Goal: Communication & Community: Answer question/provide support

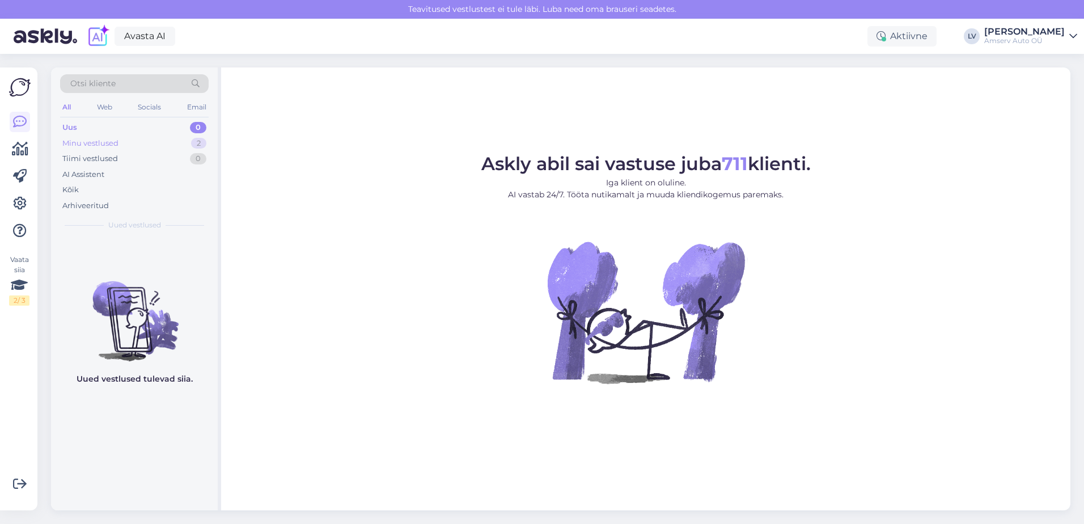
click at [152, 143] on div "Minu vestlused 2" at bounding box center [134, 144] width 149 height 16
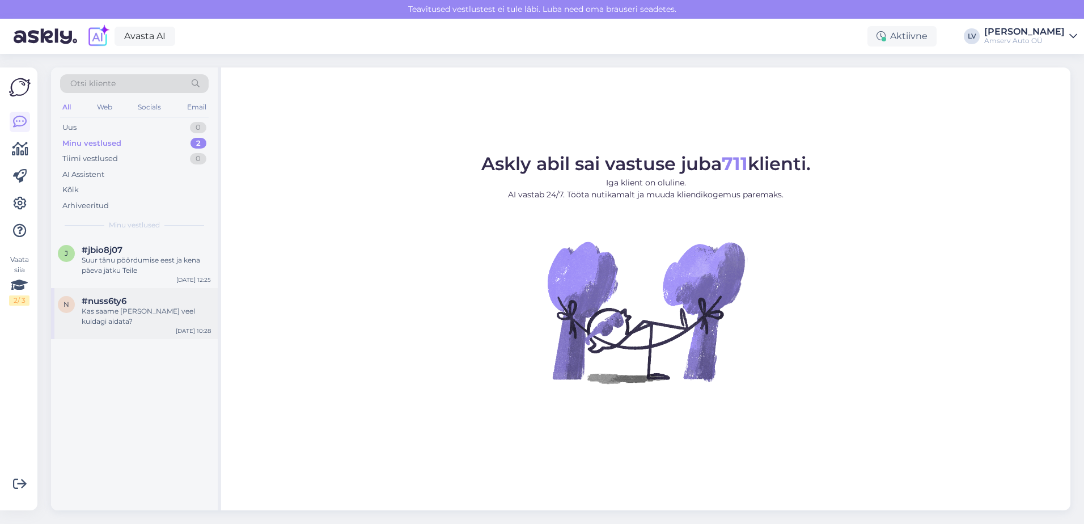
click at [136, 305] on div "#nuss6ty6" at bounding box center [146, 301] width 129 height 10
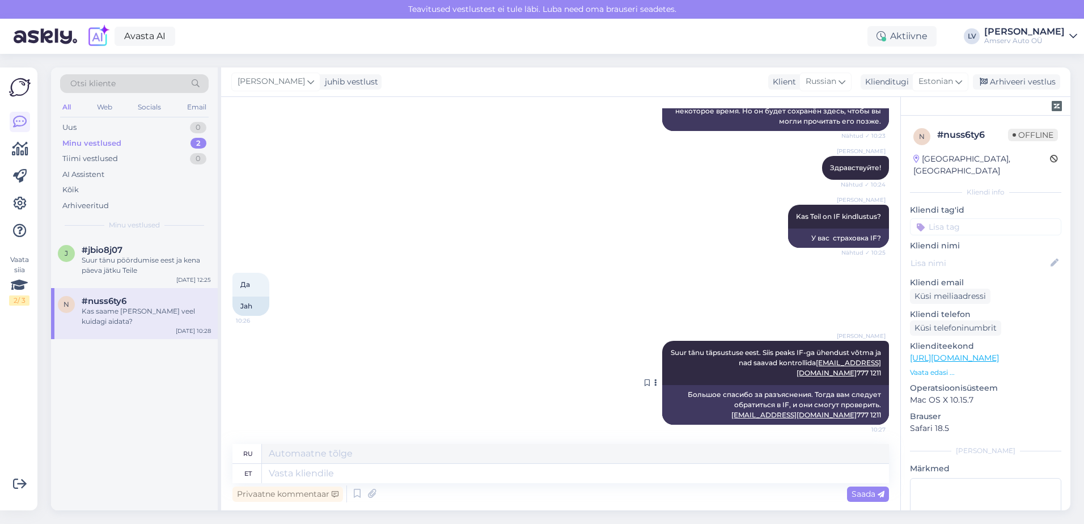
scroll to position [332, 0]
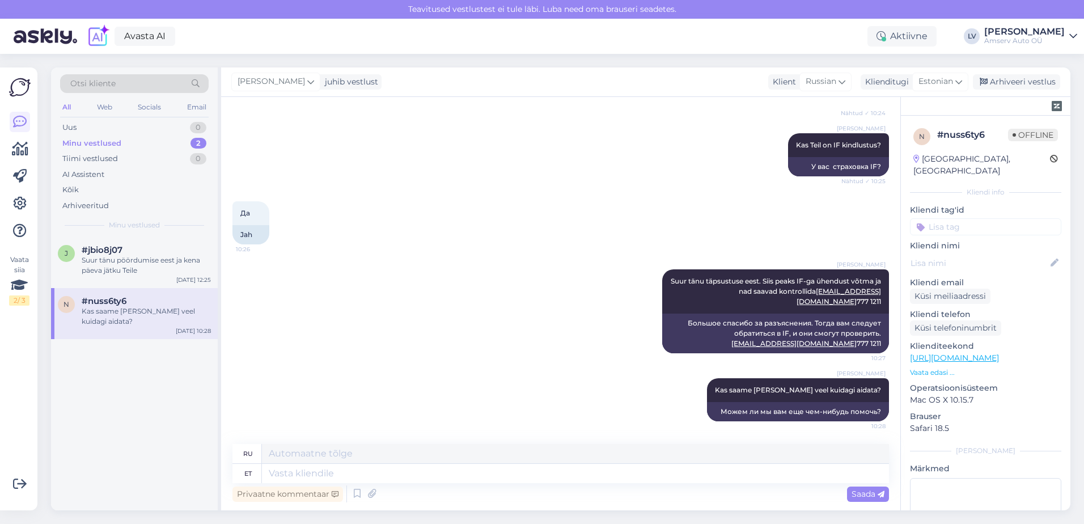
click at [935, 218] on input at bounding box center [985, 226] width 151 height 17
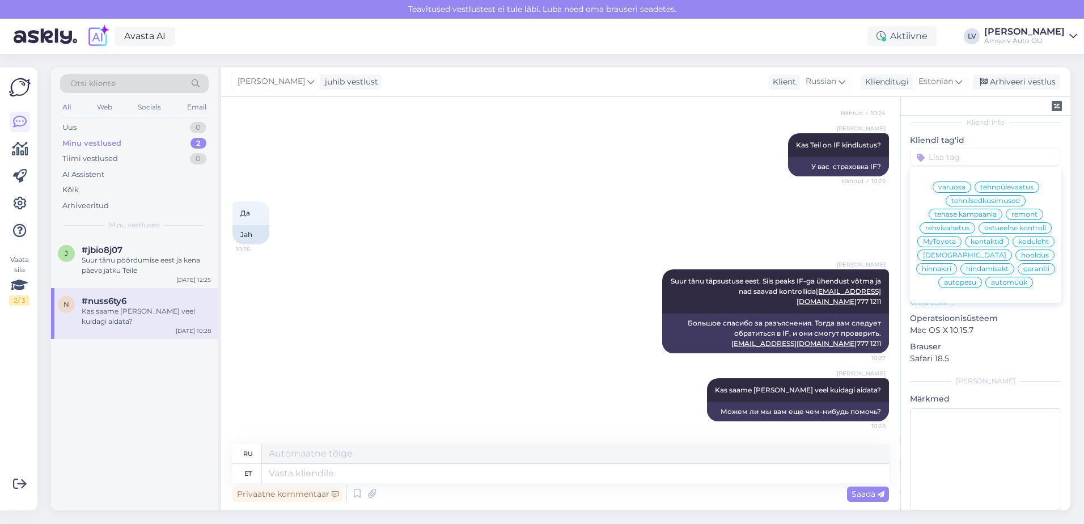
scroll to position [75, 0]
click at [949, 143] on input at bounding box center [985, 151] width 151 height 17
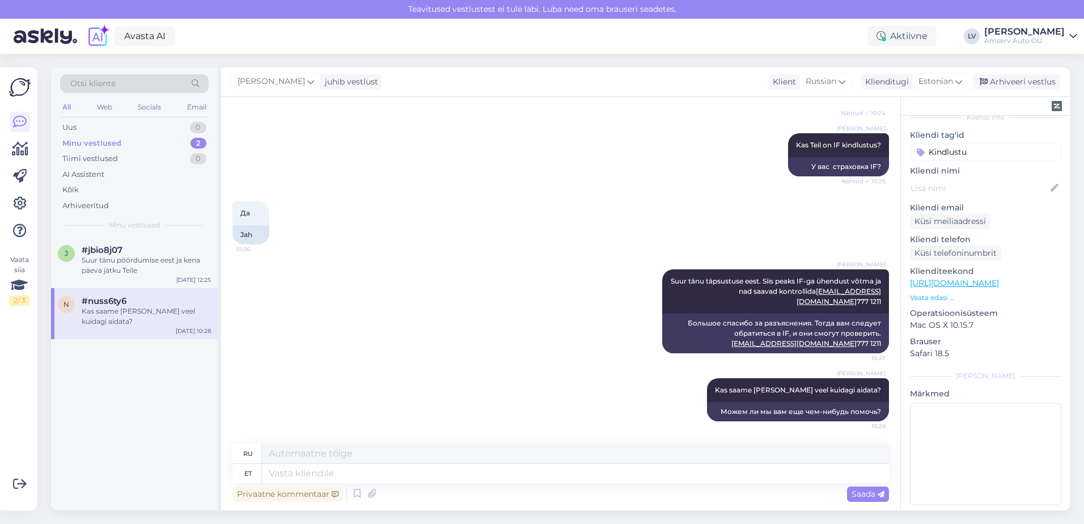
type input "Kindlustus"
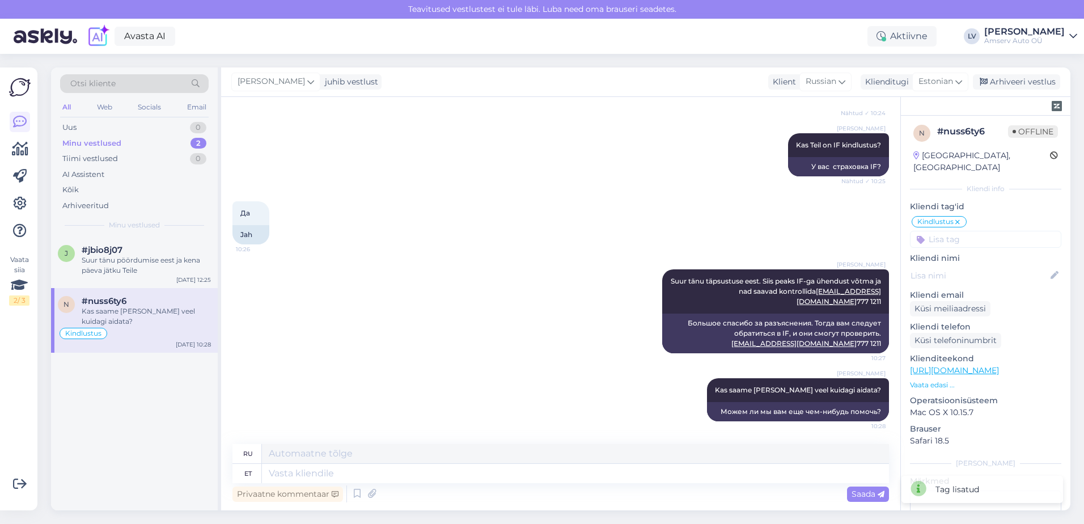
scroll to position [0, 0]
click at [1040, 82] on div "Arhiveeri vestlus" at bounding box center [1016, 81] width 87 height 15
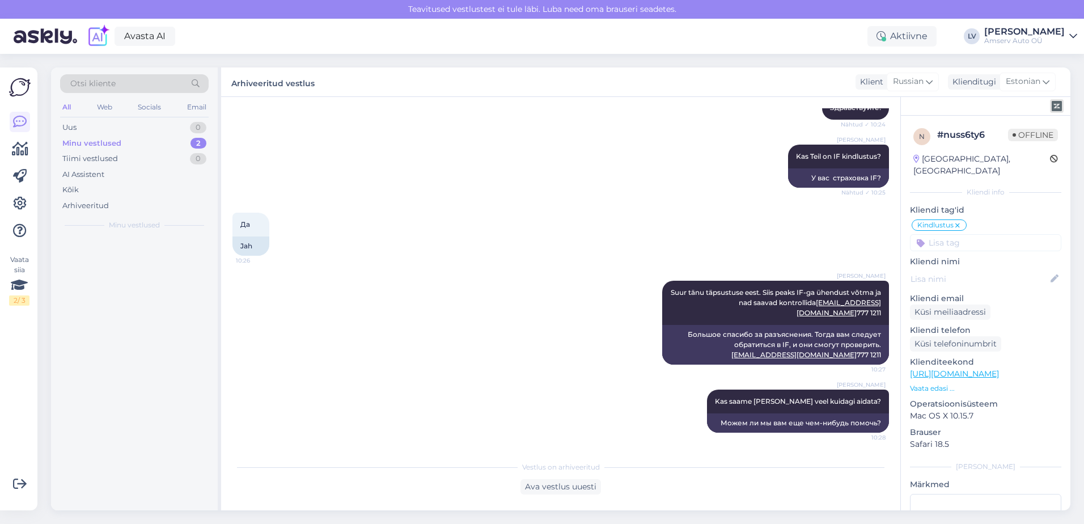
scroll to position [321, 0]
click at [639, 146] on div "[PERSON_NAME] Kas Teil on IF kindlustus? Nähtud ✓ 10:25 У вас страховка IF?" at bounding box center [561, 166] width 657 height 68
click at [98, 269] on div "Suur tänu pöördumise eest ja kena päeva jätku Teile" at bounding box center [146, 265] width 129 height 20
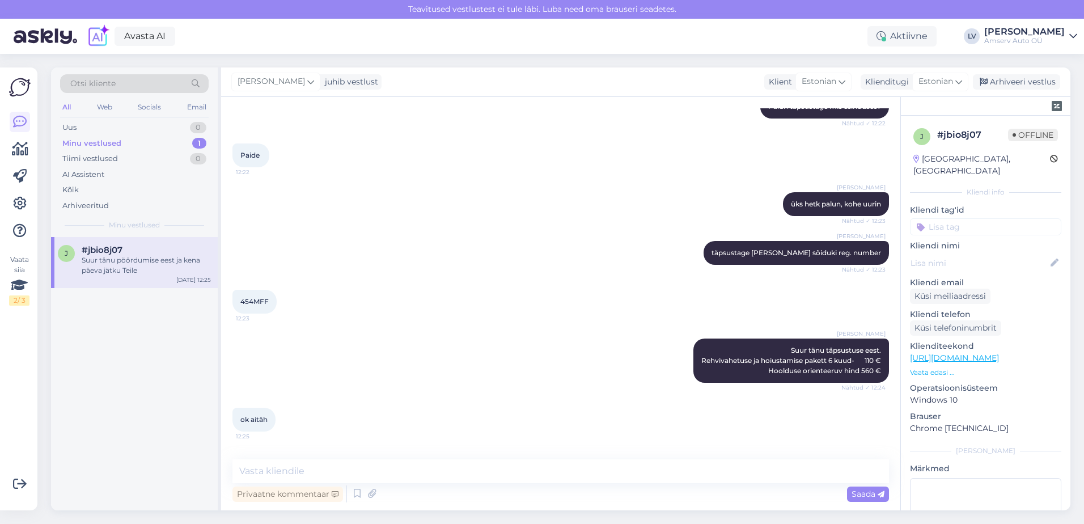
scroll to position [501, 0]
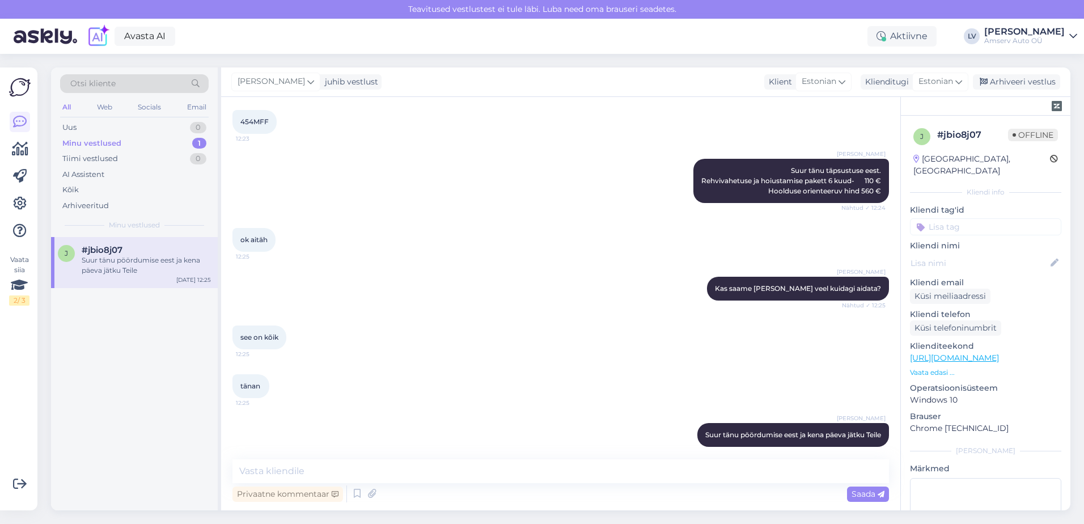
click at [991, 220] on input at bounding box center [985, 226] width 151 height 17
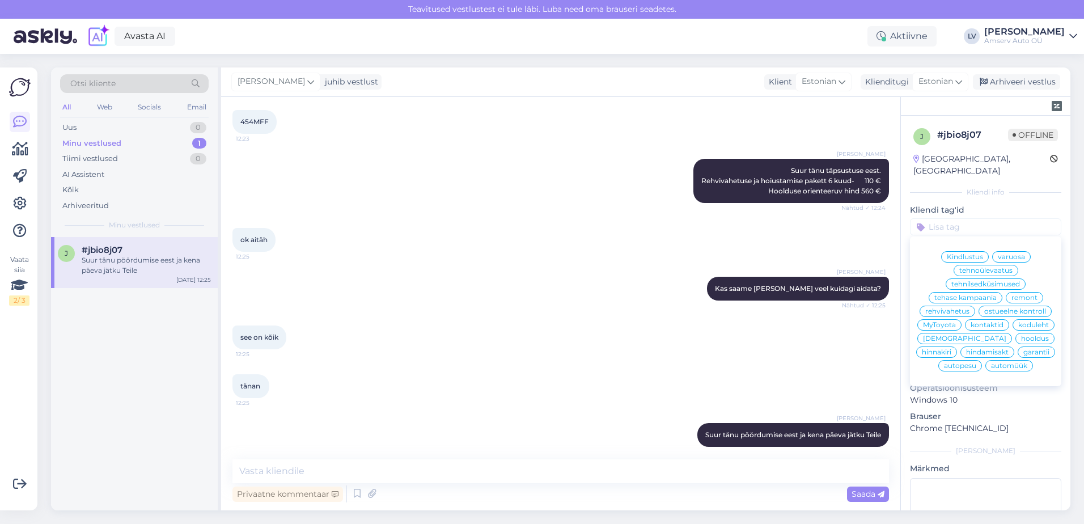
scroll to position [0, 0]
click at [957, 254] on span "Kindlustus" at bounding box center [965, 257] width 36 height 7
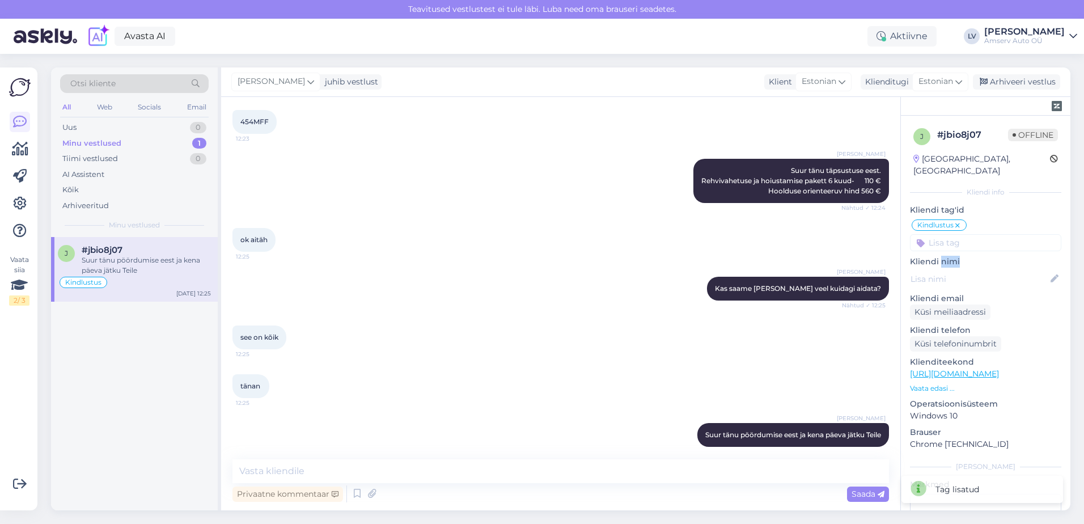
click at [957, 256] on p "Kliendi nimi" at bounding box center [985, 262] width 151 height 12
drag, startPoint x: 957, startPoint y: 247, endPoint x: 920, endPoint y: 211, distance: 50.9
click at [920, 222] on span "Kindlustus" at bounding box center [936, 225] width 36 height 7
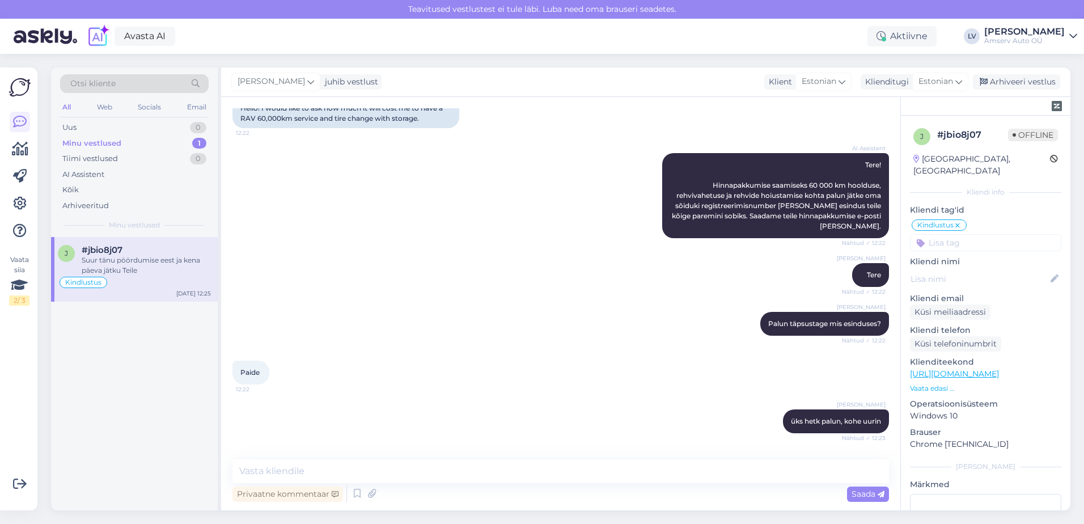
click at [958, 221] on icon at bounding box center [957, 225] width 7 height 9
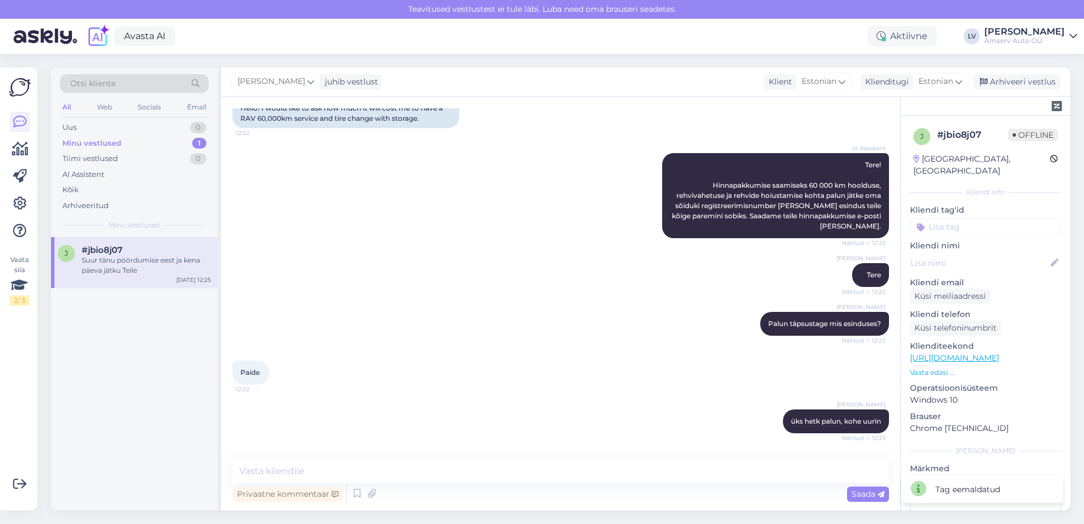
click at [981, 221] on input at bounding box center [985, 226] width 151 height 17
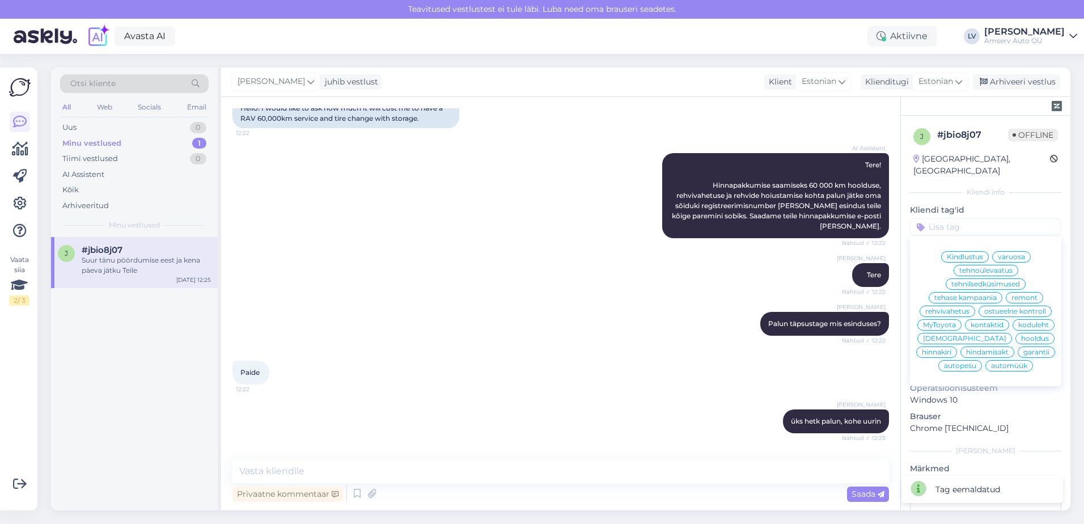
click at [1021, 342] on span "hooldus" at bounding box center [1035, 338] width 28 height 7
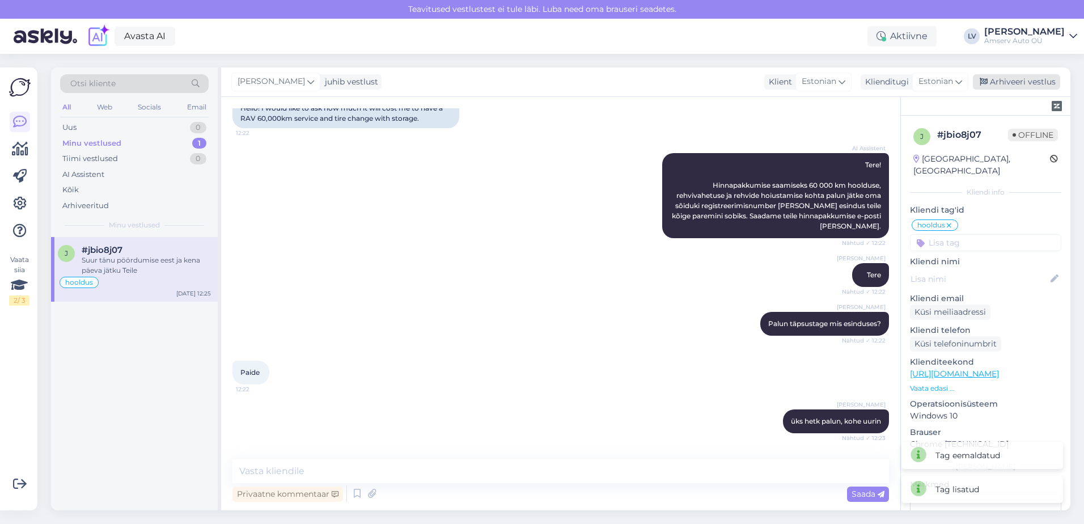
click at [1003, 86] on div "Arhiveeri vestlus" at bounding box center [1016, 81] width 87 height 15
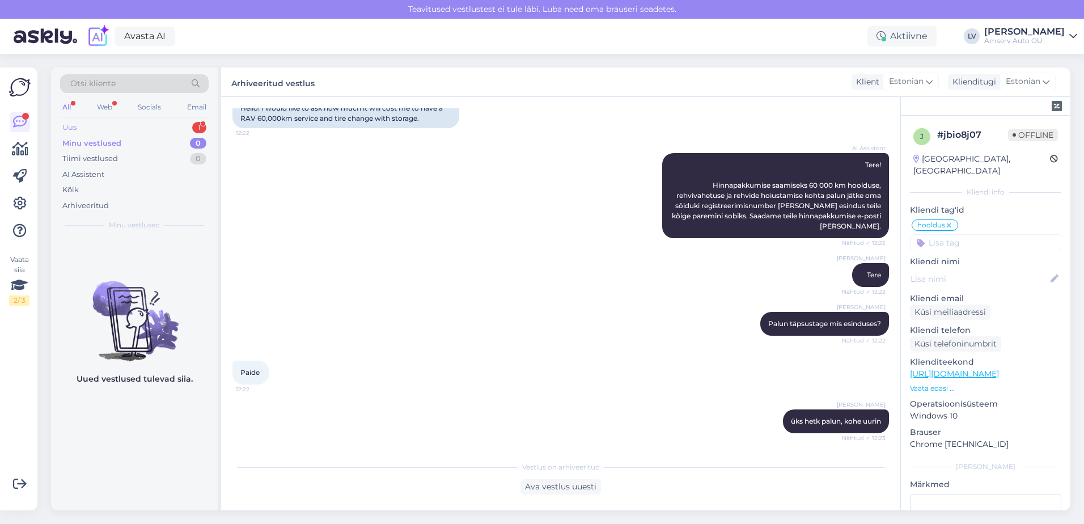
click at [144, 121] on div "Uus 1" at bounding box center [134, 128] width 149 height 16
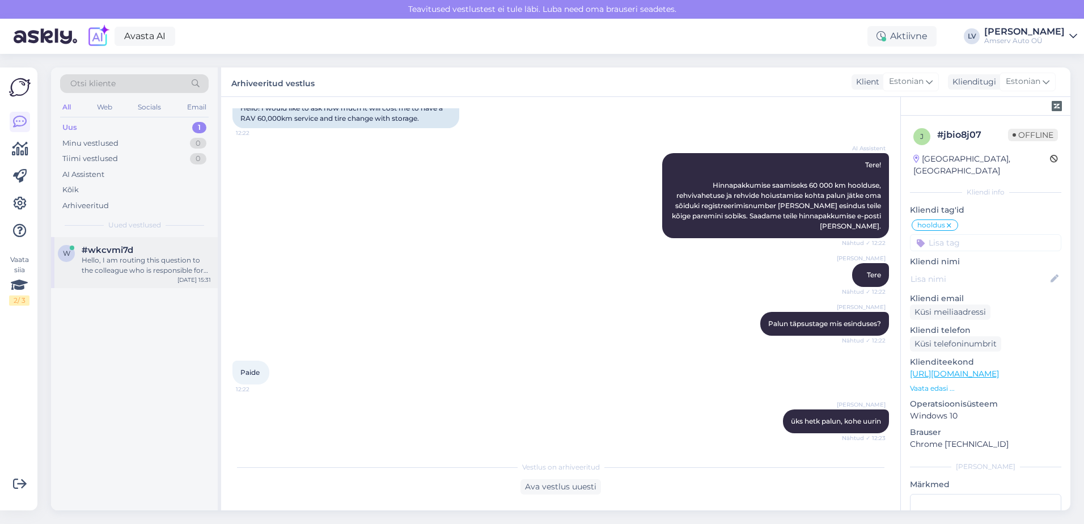
click at [150, 267] on div "Hello, I am routing this question to the colleague who is responsible for this …" at bounding box center [146, 265] width 129 height 20
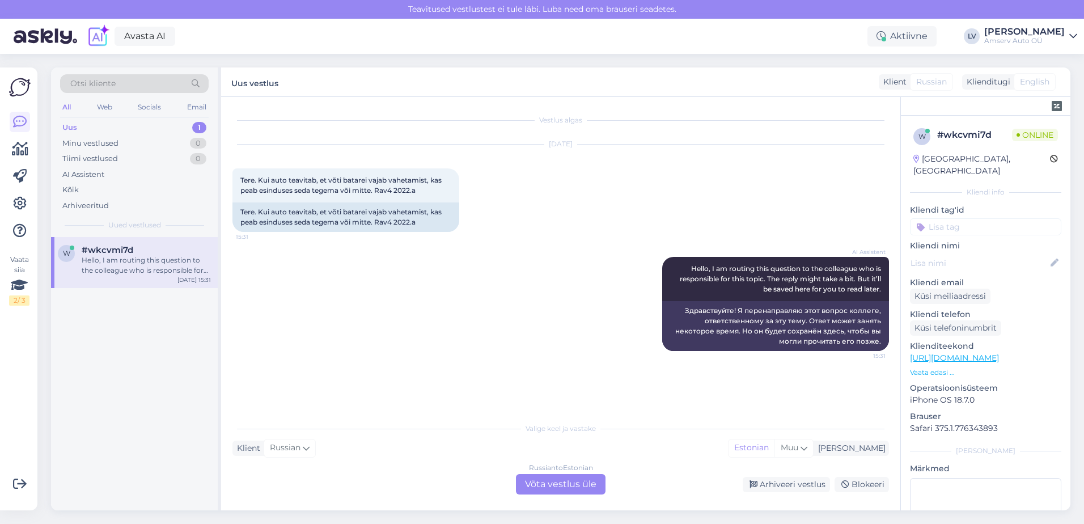
click at [555, 483] on div "Russian to Estonian Võta vestlus üle" at bounding box center [561, 484] width 90 height 20
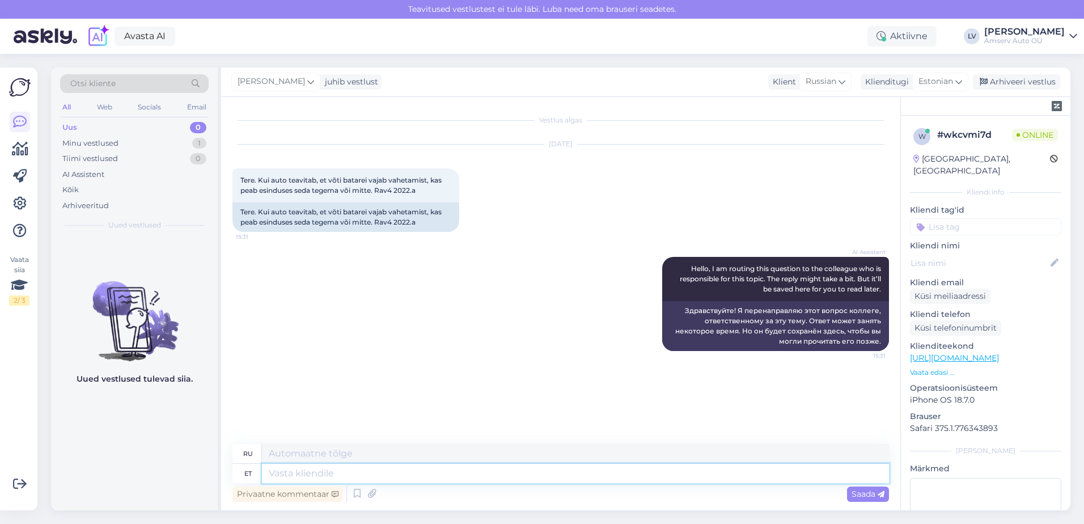
click at [549, 470] on textarea at bounding box center [575, 473] width 627 height 19
type textarea "Tere"
type textarea "Привет"
type textarea "Tere"
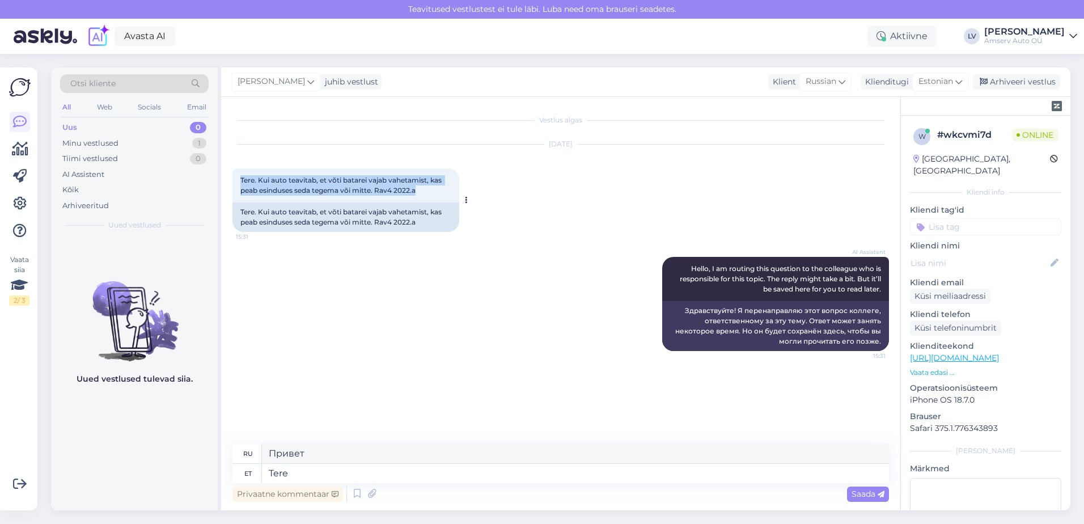
drag, startPoint x: 347, startPoint y: 183, endPoint x: 238, endPoint y: 180, distance: 108.9
click at [238, 180] on div "Tere. Kui auto teavitab, et võti batarei vajab vahetamist, kas peab esinduses s…" at bounding box center [346, 185] width 227 height 34
drag, startPoint x: 238, startPoint y: 180, endPoint x: 257, endPoint y: 186, distance: 19.7
copy span "Tere. Kui auto teavitab, et võti batarei vajab vahetamist, kas peab esinduses s…"
drag, startPoint x: 356, startPoint y: 472, endPoint x: 229, endPoint y: 448, distance: 128.8
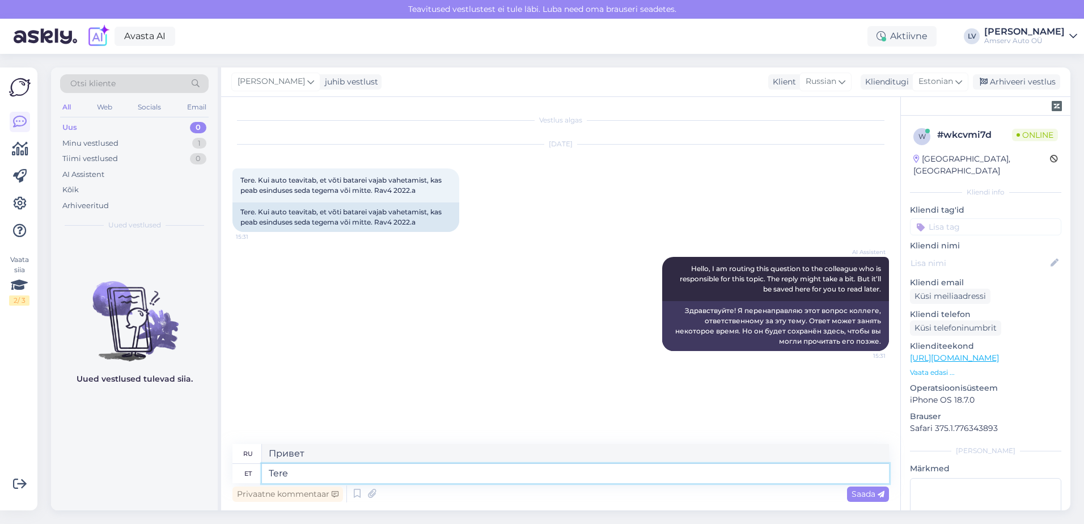
click at [229, 448] on div "Vestlus algas [DATE] Tere. Kui auto teavitab, et võti batarei vajab vahetamist,…" at bounding box center [560, 303] width 679 height 413
click at [833, 74] on div "Russian" at bounding box center [826, 82] width 52 height 18
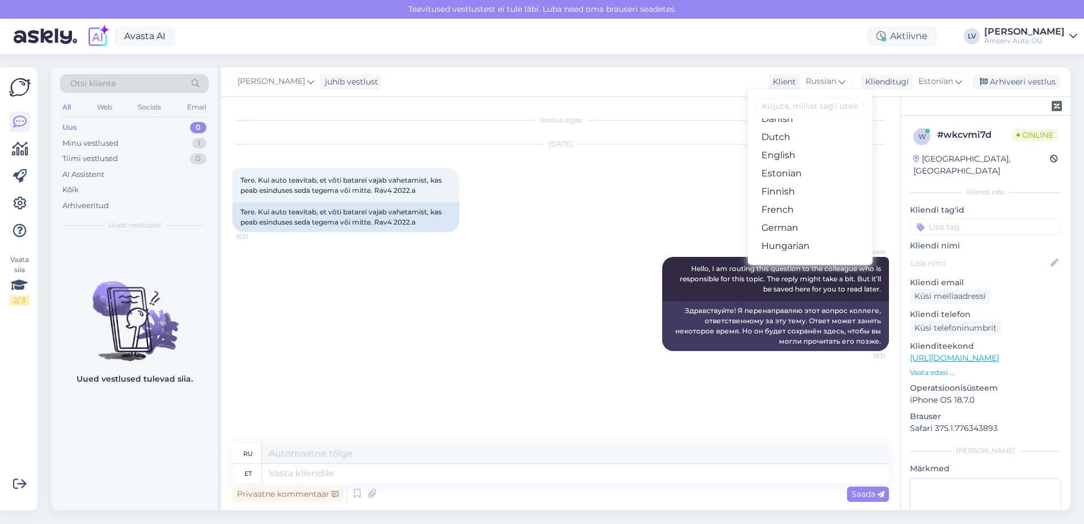
scroll to position [57, 0]
click at [839, 79] on icon at bounding box center [842, 81] width 7 height 12
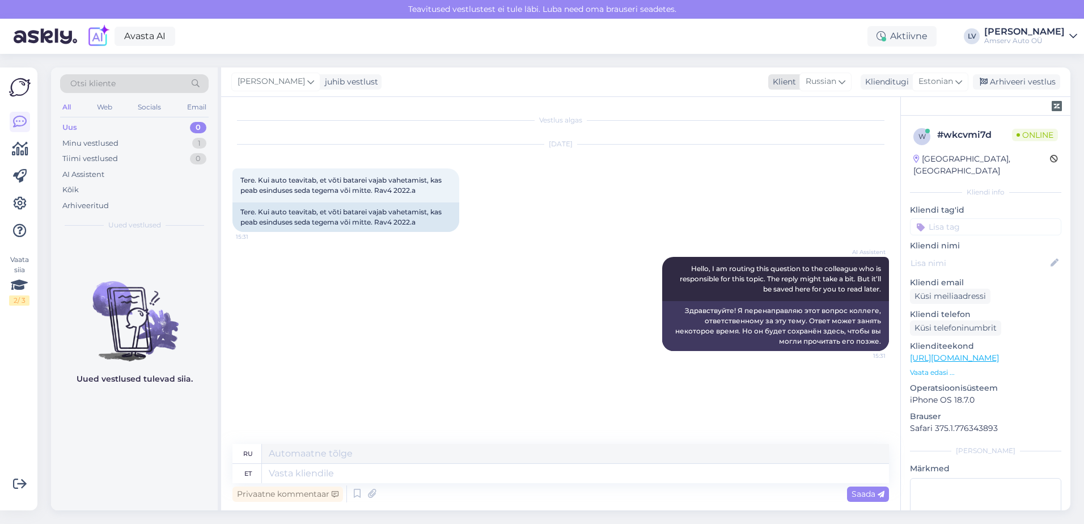
click at [824, 83] on span "Russian" at bounding box center [821, 81] width 31 height 12
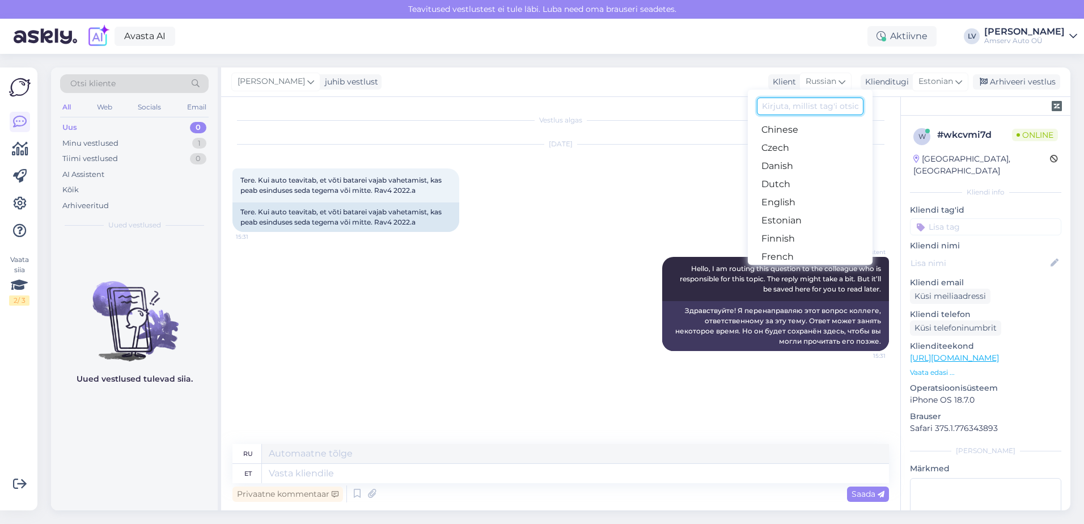
click at [810, 108] on input at bounding box center [810, 107] width 107 height 18
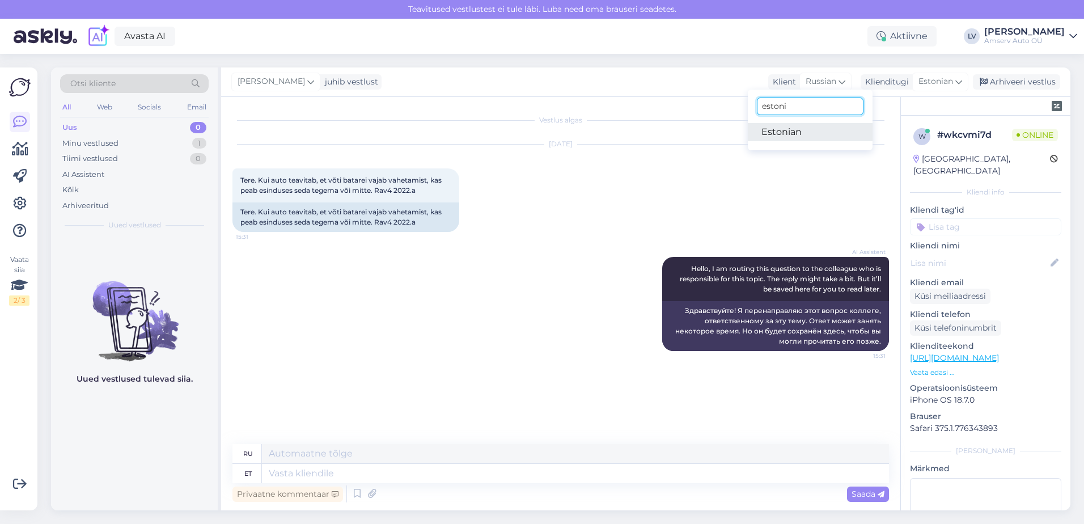
type input "estoni"
click at [813, 129] on link "Estonian" at bounding box center [810, 132] width 125 height 18
drag, startPoint x: 283, startPoint y: 467, endPoint x: 294, endPoint y: 466, distance: 11.4
click at [283, 467] on textarea at bounding box center [561, 471] width 657 height 24
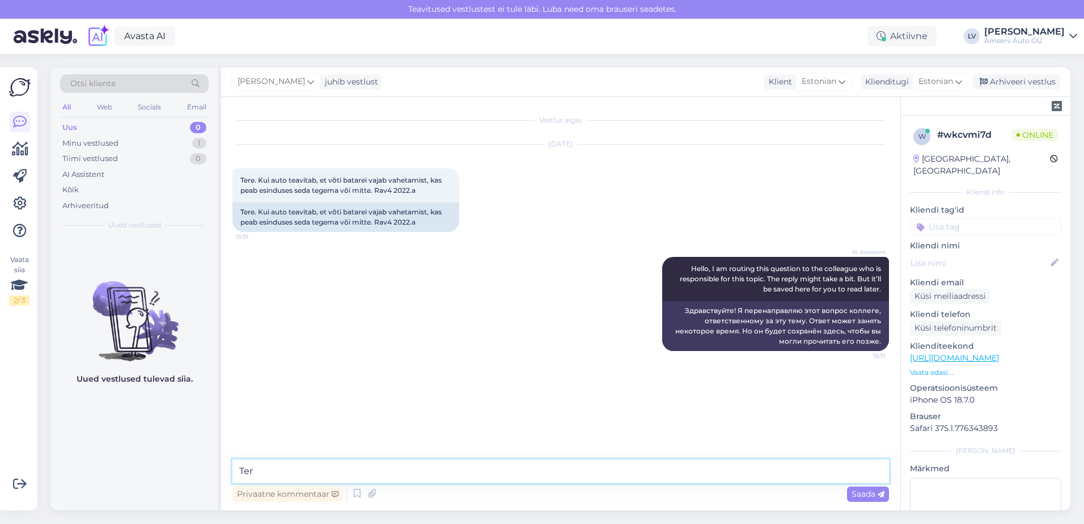
type textarea "Tere"
type textarea "S"
type textarea "ei pea tulema aga me soovitame ikka tulla"
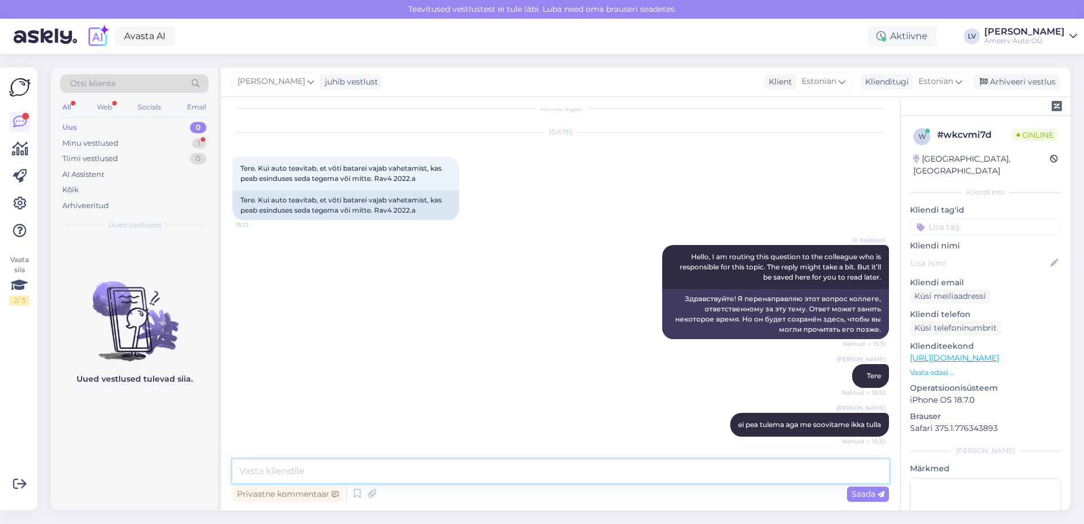
scroll to position [61, 0]
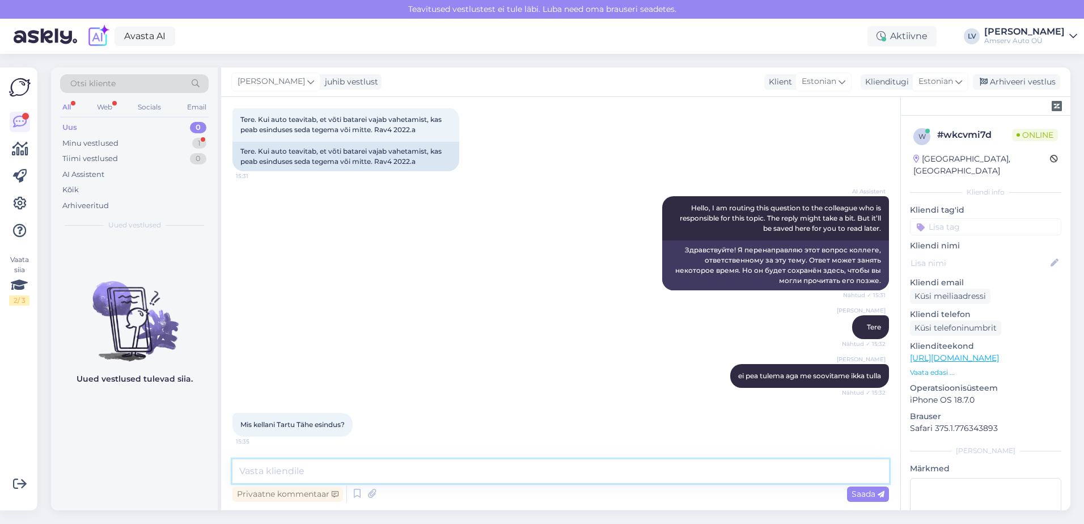
drag, startPoint x: 327, startPoint y: 478, endPoint x: 332, endPoint y: 468, distance: 10.7
click at [328, 478] on textarea at bounding box center [561, 471] width 657 height 24
click at [413, 476] on textarea "Tartu esinduse on [PERSON_NAME] [PERSON_NAME]" at bounding box center [561, 471] width 657 height 24
type textarea "Tartu esinduse on [PERSON_NAME] [PERSON_NAME] 18:00"
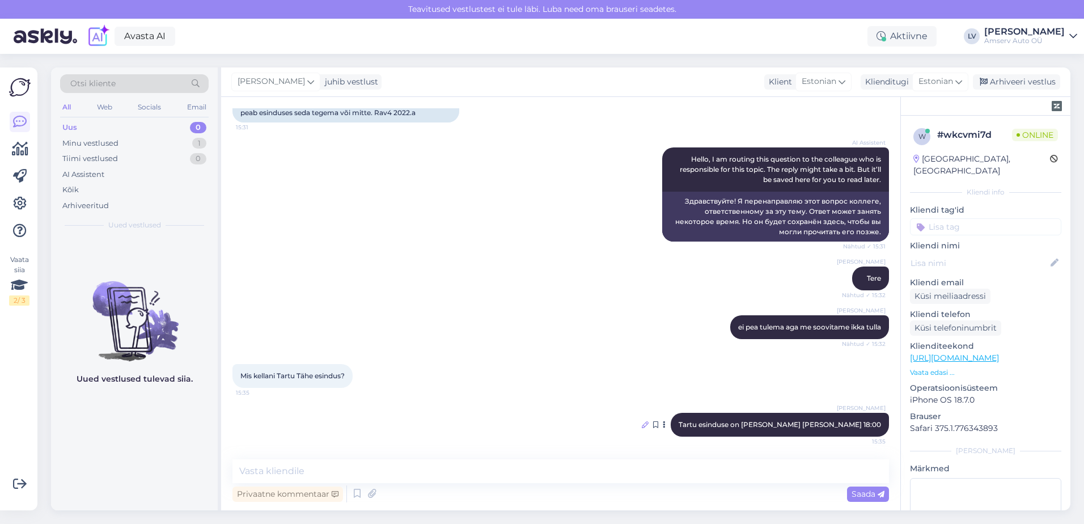
click at [649, 425] on icon at bounding box center [645, 424] width 7 height 7
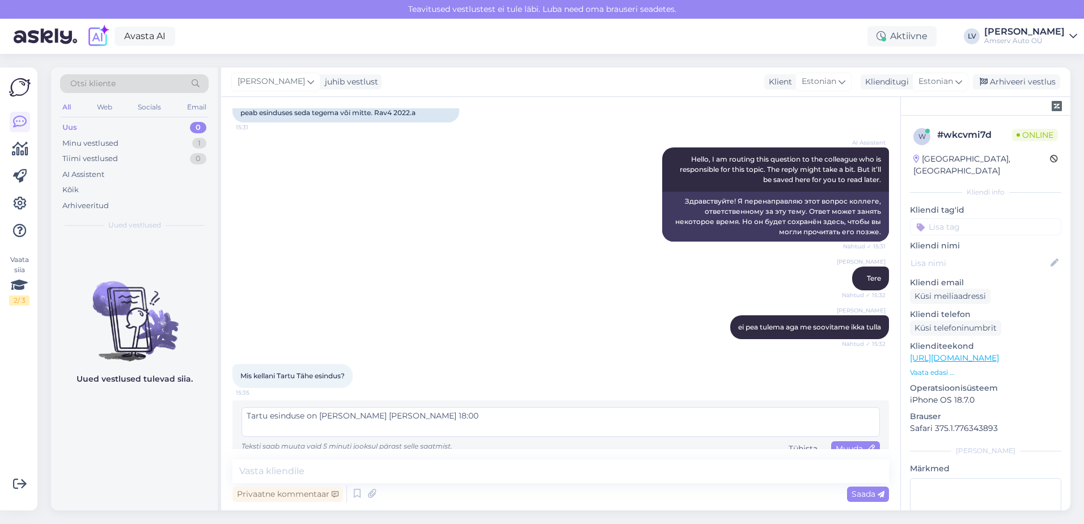
click at [303, 416] on textarea "Tartu esinduse on [PERSON_NAME] [PERSON_NAME] 18:00" at bounding box center [561, 421] width 639 height 29
type textarea "Tartu esindus on [PERSON_NAME] [PERSON_NAME] 18:00"
click at [860, 442] on div "Muuda" at bounding box center [855, 448] width 49 height 15
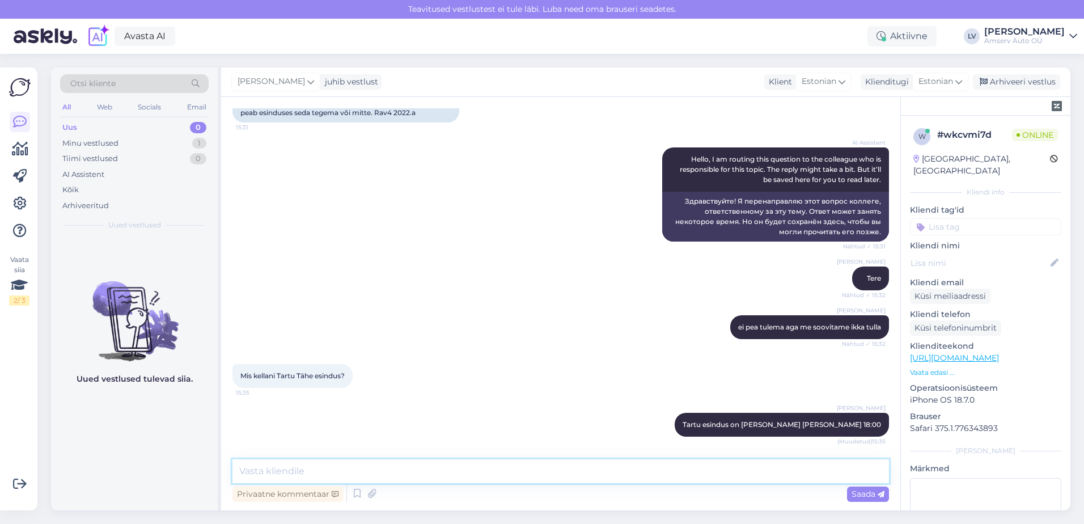
click at [488, 459] on textarea at bounding box center [561, 471] width 657 height 24
click at [397, 223] on div "AI Assistent Hello, I am routing this question to the colleague who is responsi…" at bounding box center [561, 194] width 657 height 119
click at [303, 480] on textarea at bounding box center [561, 471] width 657 height 24
type textarea "Kas saame veel millegiga abiks olla?"
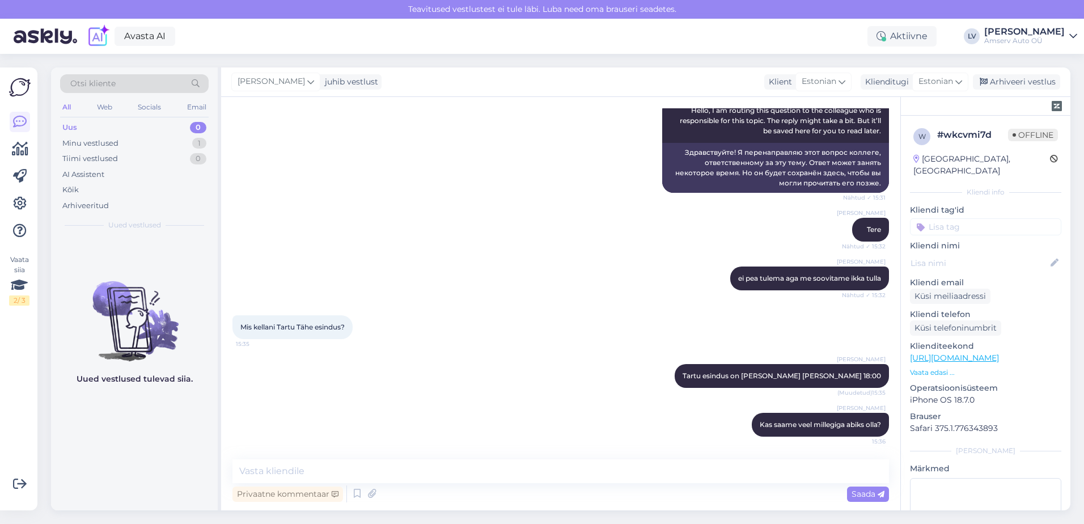
click at [484, 349] on div "Mis kellani Tartu Tähe esindus? 15:35" at bounding box center [561, 327] width 657 height 49
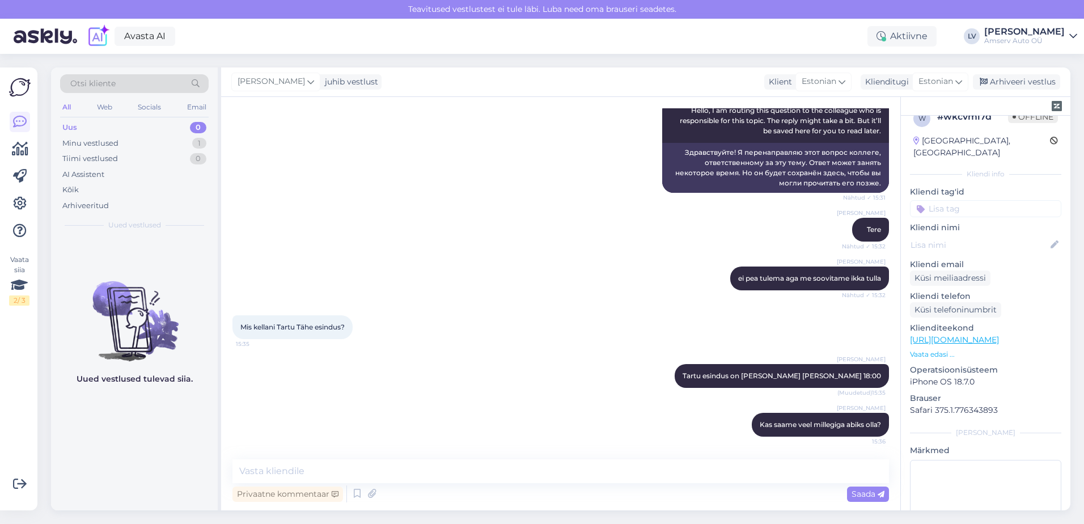
click at [516, 269] on div "[PERSON_NAME] ei pea tulema aga me soovitame ikka tulla Nähtud ✓ 15:32" at bounding box center [561, 278] width 657 height 49
click at [428, 231] on div "Liili Vahesalu Tere Nähtud ✓ 15:32" at bounding box center [561, 229] width 657 height 49
